Goal: Information Seeking & Learning: Learn about a topic

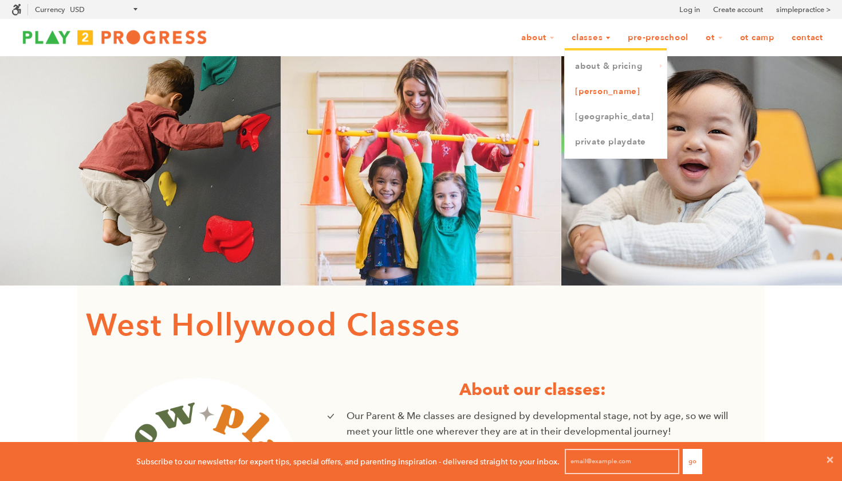
click at [588, 92] on link "[PERSON_NAME]" at bounding box center [616, 91] width 102 height 25
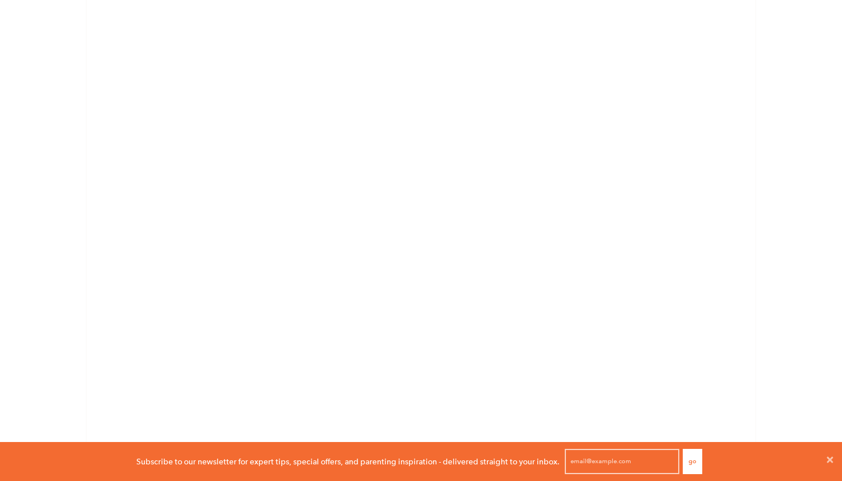
scroll to position [259, 0]
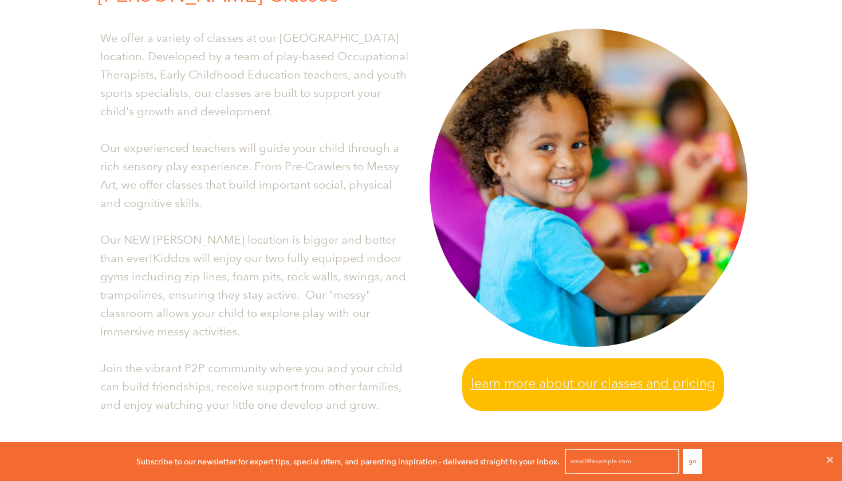
click at [503, 376] on span "Learn more about our classes and pricing" at bounding box center [593, 382] width 245 height 21
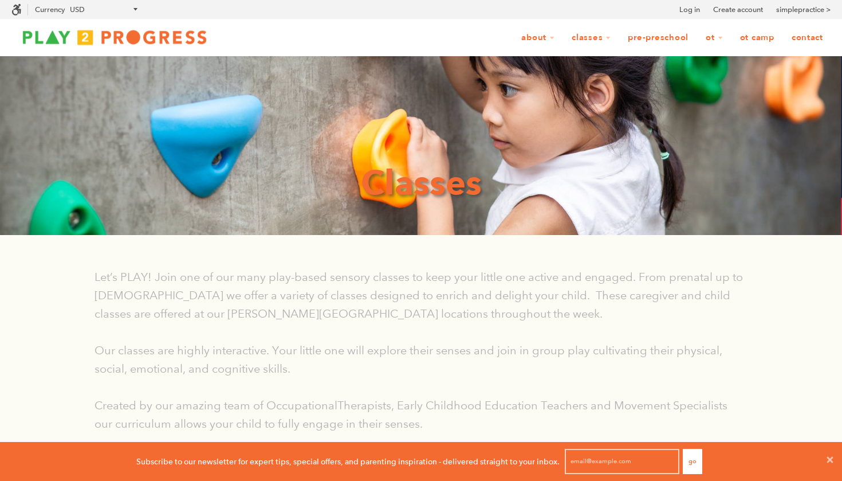
click at [644, 37] on link "Pre-Preschool" at bounding box center [658, 38] width 76 height 22
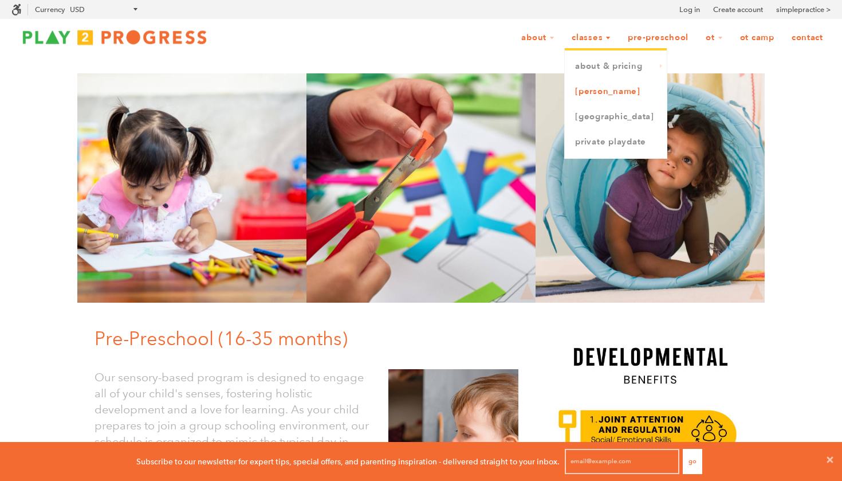
click at [579, 88] on link "[PERSON_NAME]" at bounding box center [616, 91] width 102 height 25
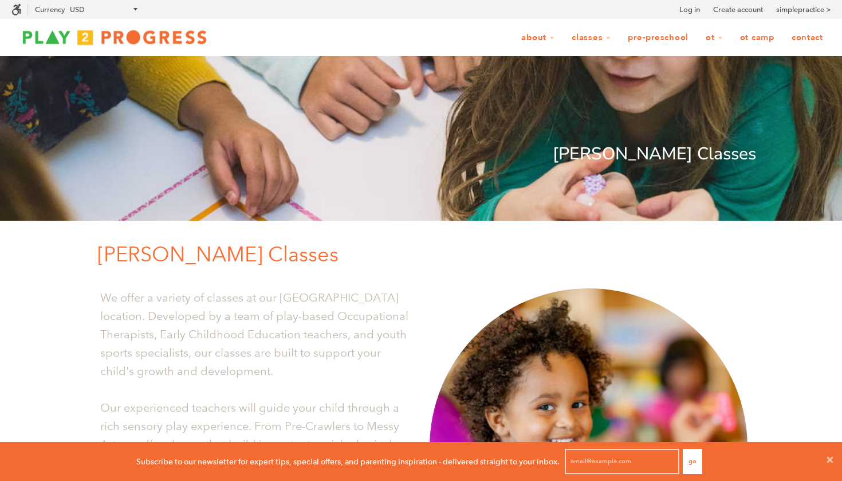
click at [656, 37] on link "Pre-Preschool" at bounding box center [658, 38] width 76 height 22
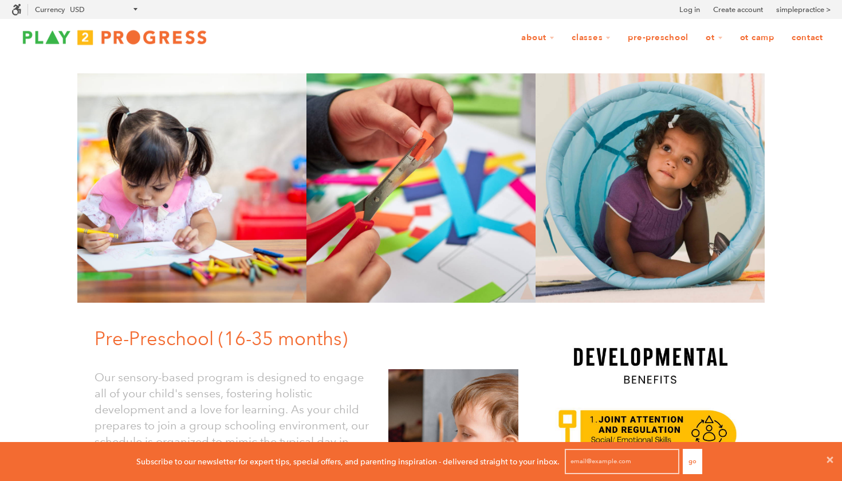
click at [652, 36] on link "Pre-Preschool" at bounding box center [658, 38] width 76 height 22
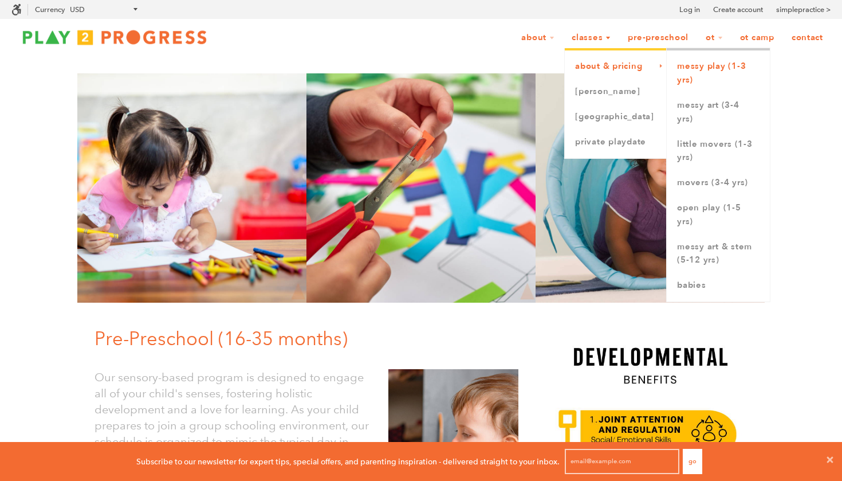
click at [698, 69] on link "Messy Play (1-3 yrs)" at bounding box center [718, 73] width 103 height 39
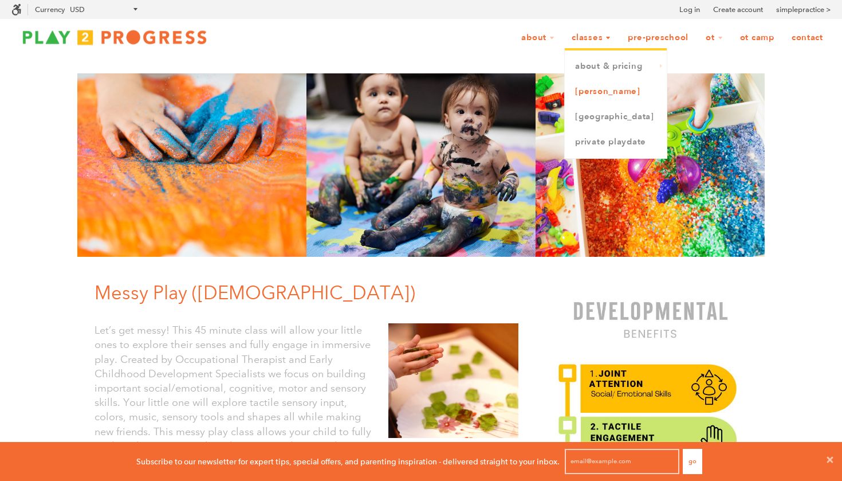
click at [591, 88] on link "[PERSON_NAME]" at bounding box center [616, 91] width 102 height 25
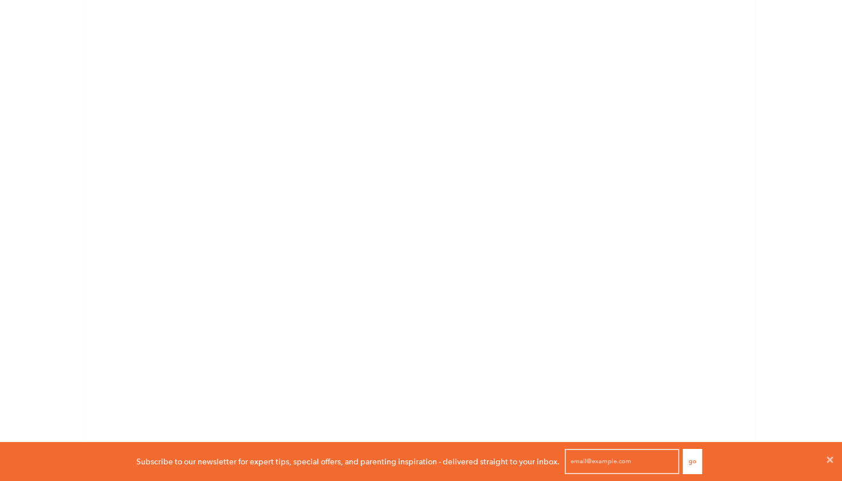
scroll to position [814, 0]
